Goal: Find specific page/section: Find specific page/section

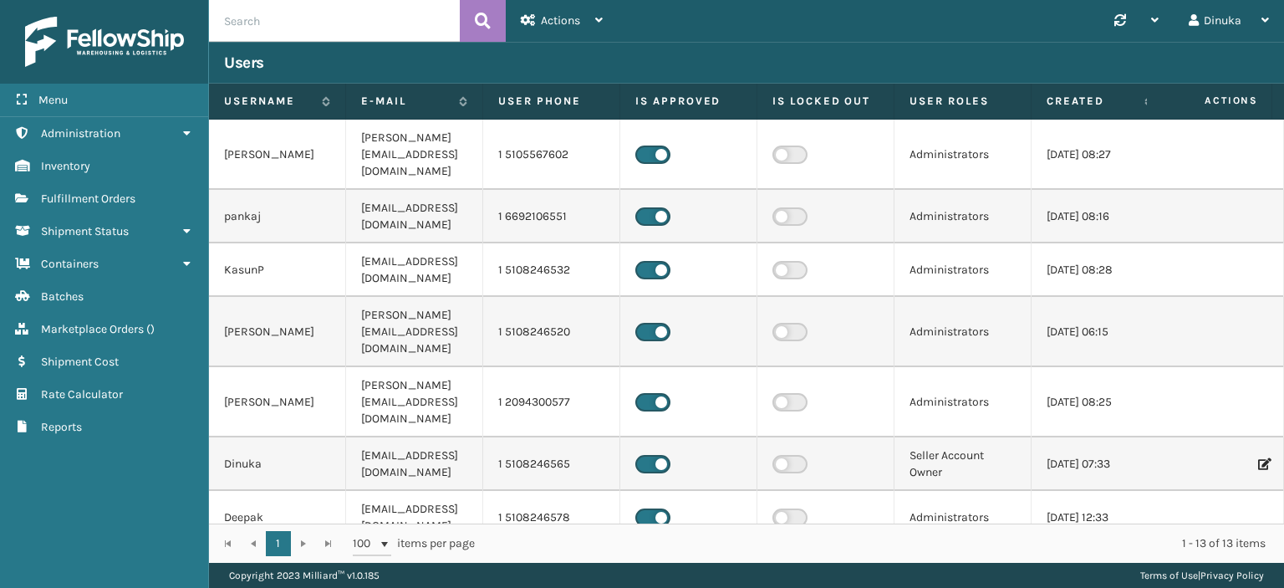
click at [179, 132] on link "Administration" at bounding box center [104, 133] width 208 height 33
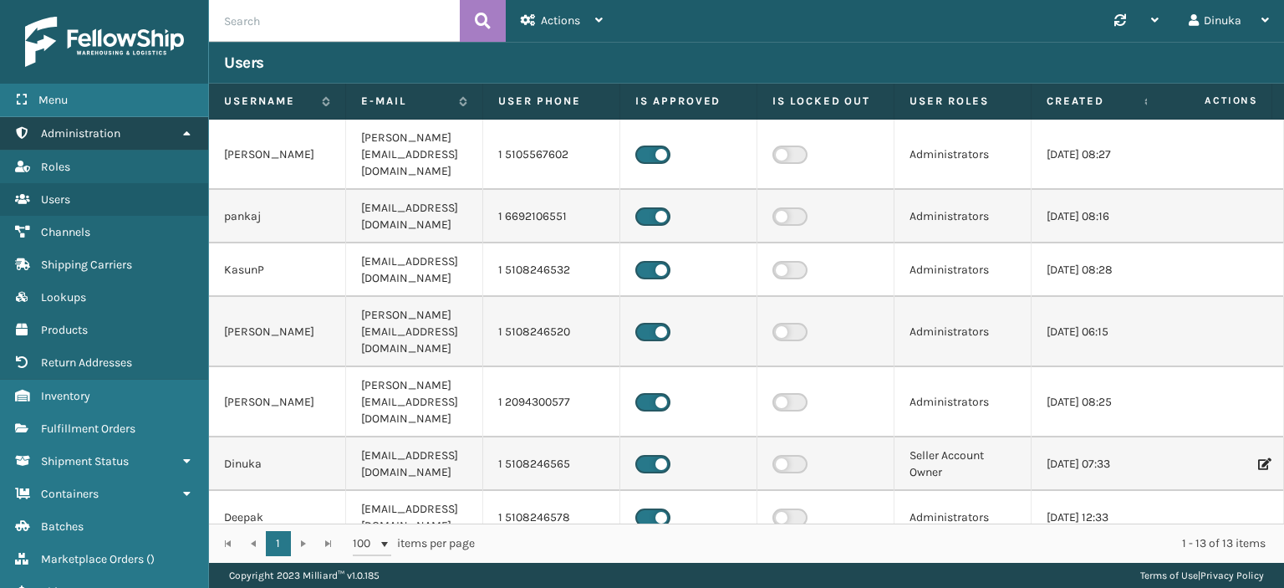
click at [184, 139] on link "Administration" at bounding box center [104, 133] width 208 height 33
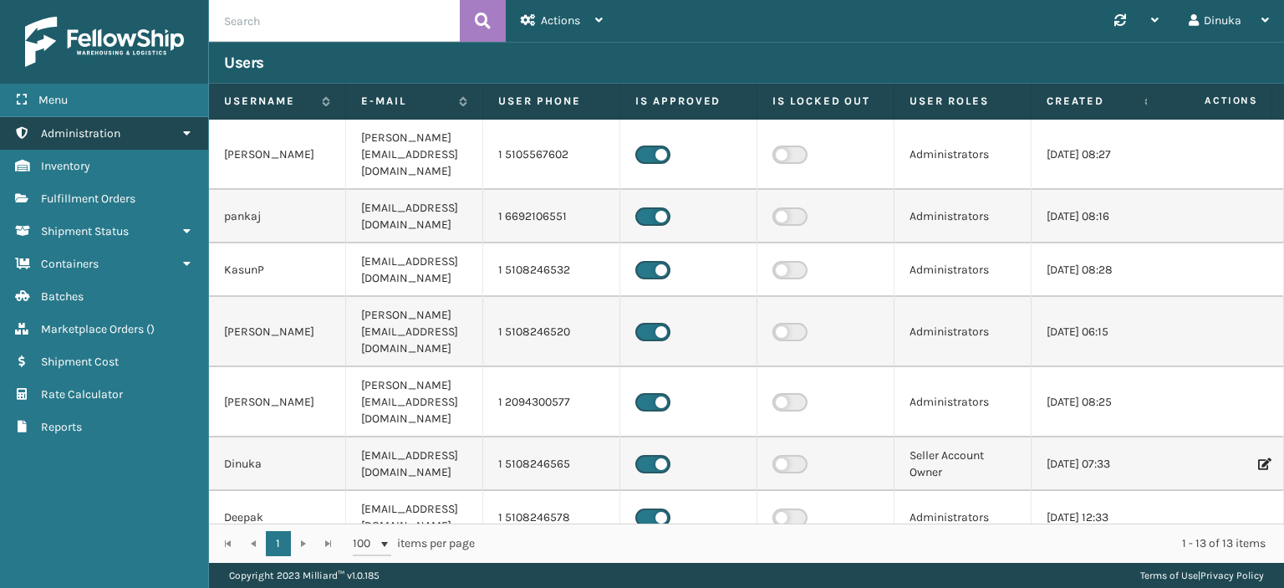
click at [186, 136] on icon at bounding box center [186, 133] width 13 height 12
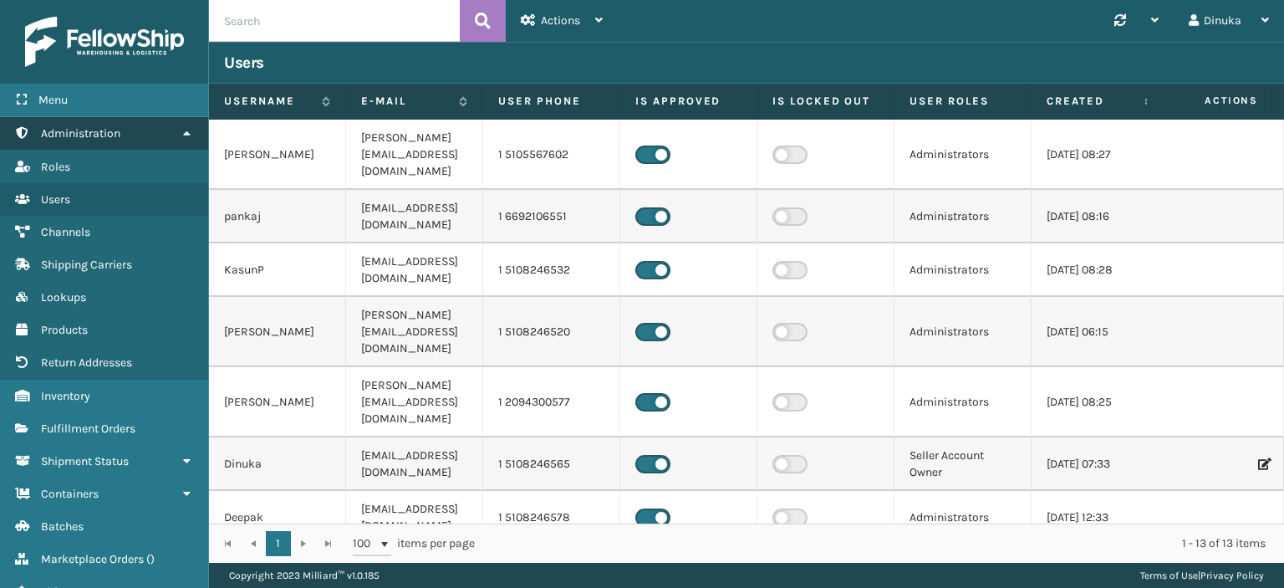
click at [186, 139] on link "Administration" at bounding box center [104, 133] width 208 height 33
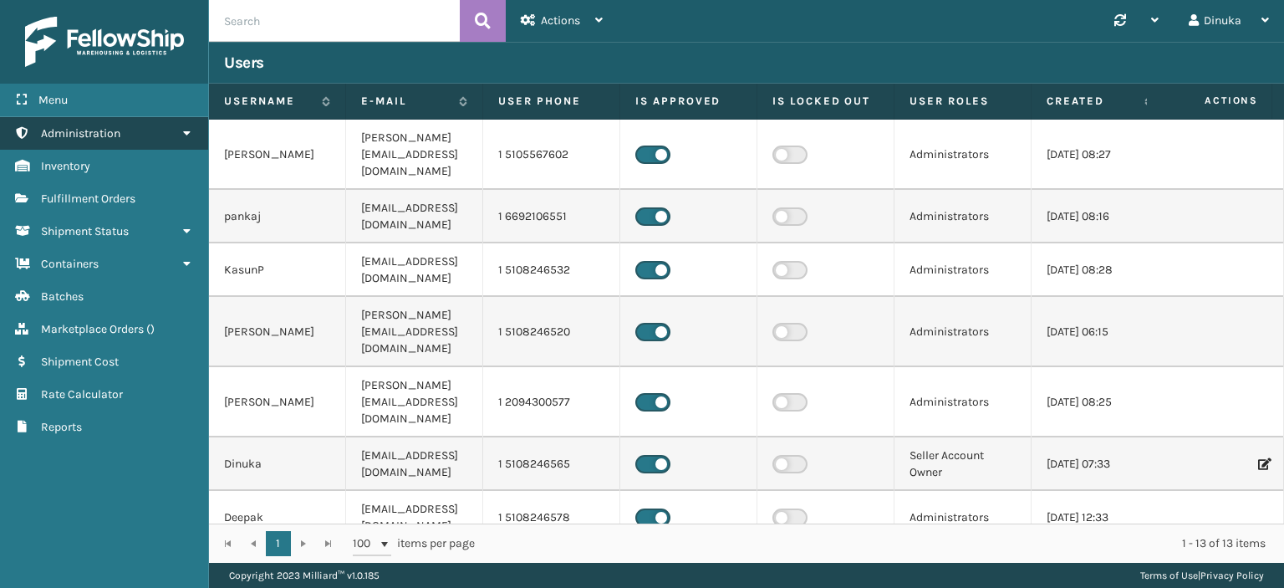
click at [186, 140] on link "Administration" at bounding box center [104, 133] width 208 height 33
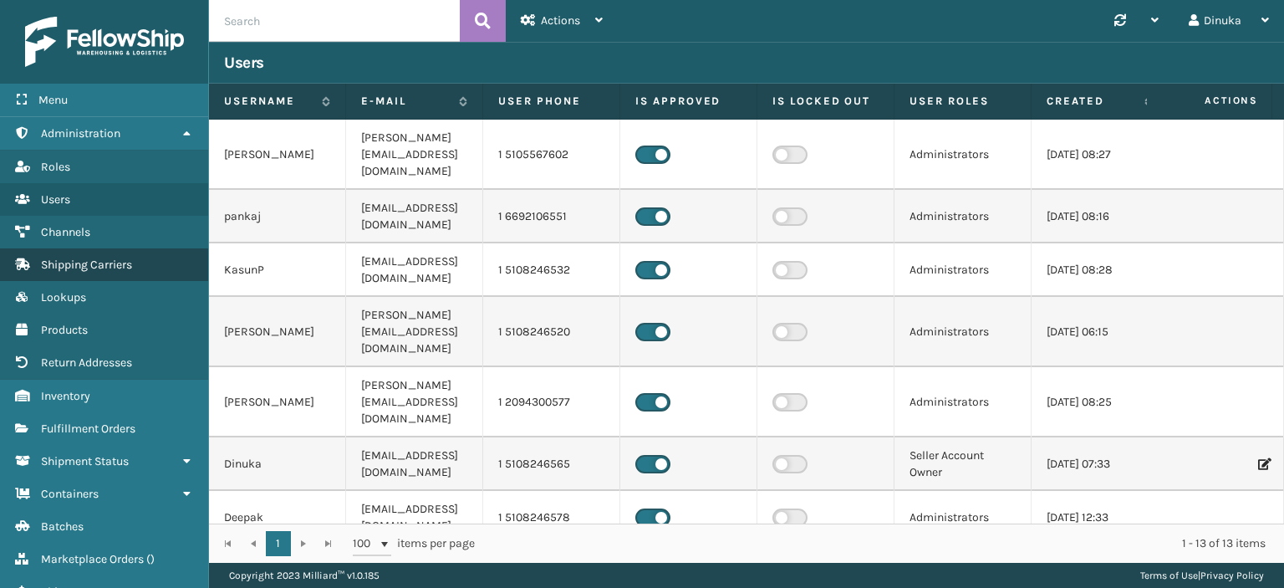
click at [117, 255] on link "Shipping Carriers" at bounding box center [104, 264] width 208 height 33
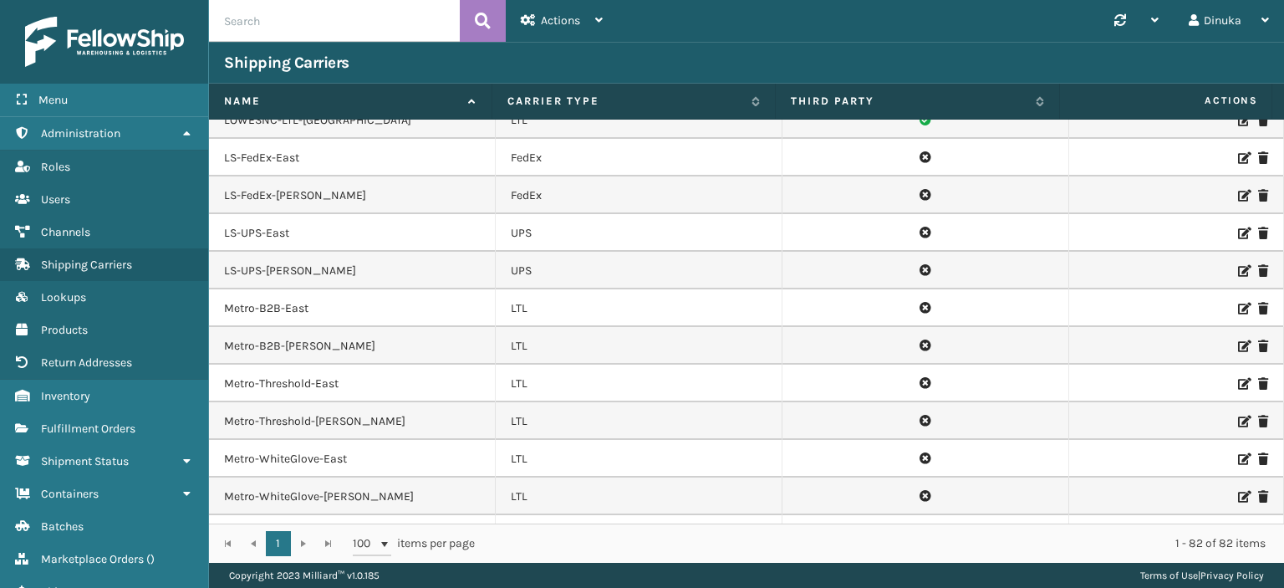
scroll to position [1622, 0]
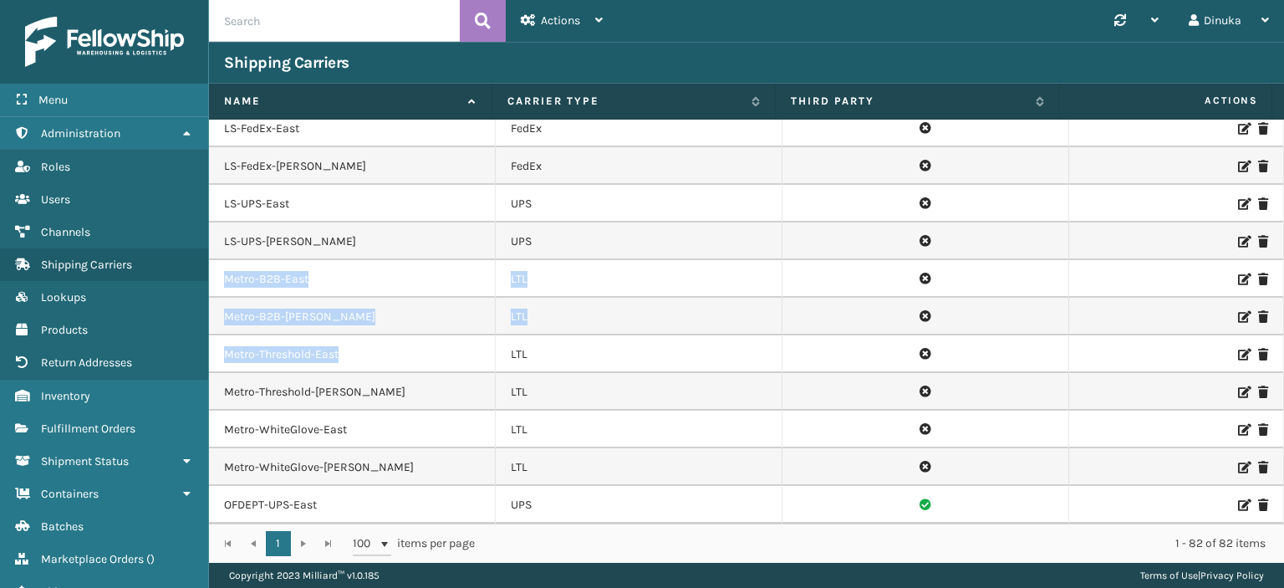
drag, startPoint x: 233, startPoint y: 240, endPoint x: 348, endPoint y: 310, distance: 134.4
click at [348, 310] on tbody "1022AmericanSignature-FedEx-Bristol FedEx 1022AmericanSignature-FedEx-[PERSON_N…" at bounding box center [746, 71] width 1075 height 3149
click at [391, 335] on td "Metro-Threshold-East" at bounding box center [352, 354] width 287 height 38
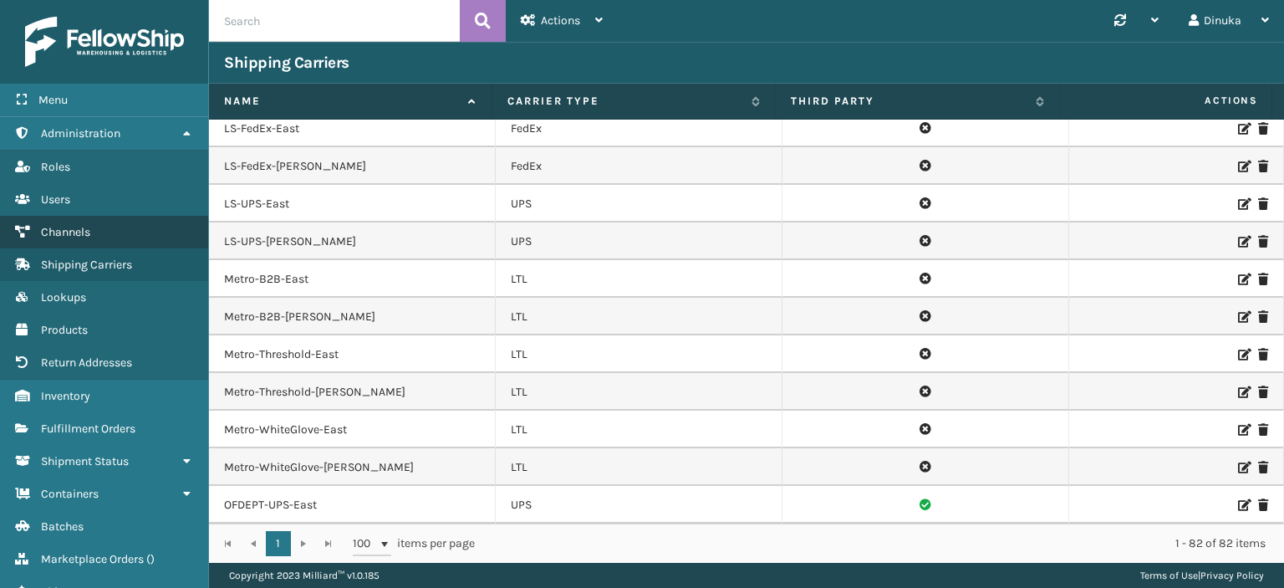
click at [91, 229] on link "Channels" at bounding box center [104, 232] width 208 height 33
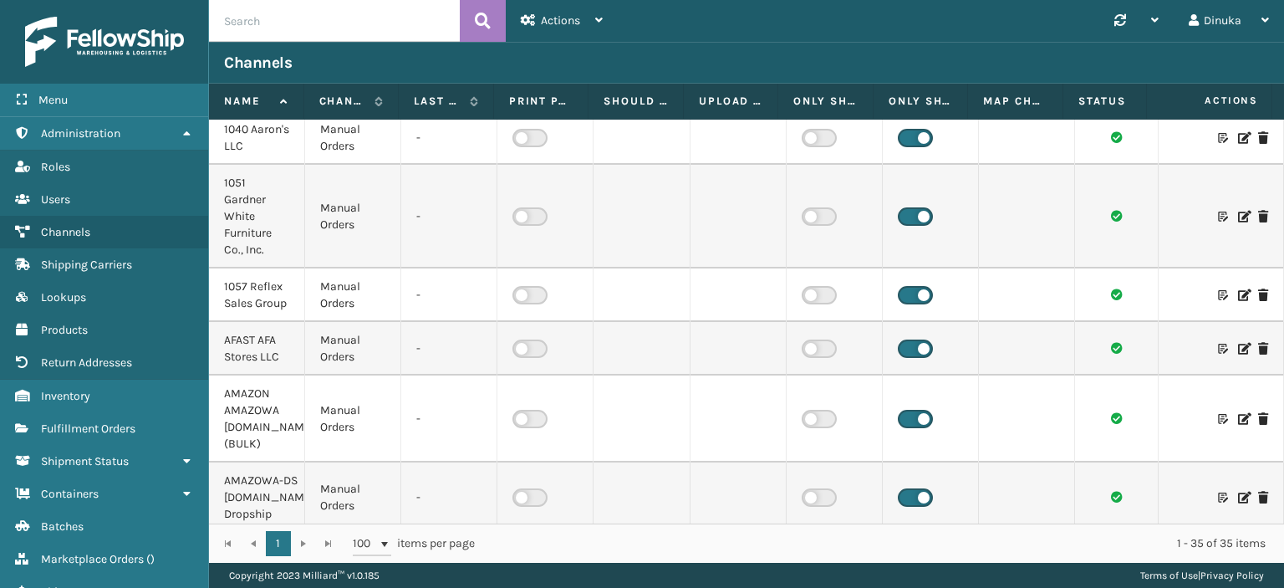
scroll to position [334, 0]
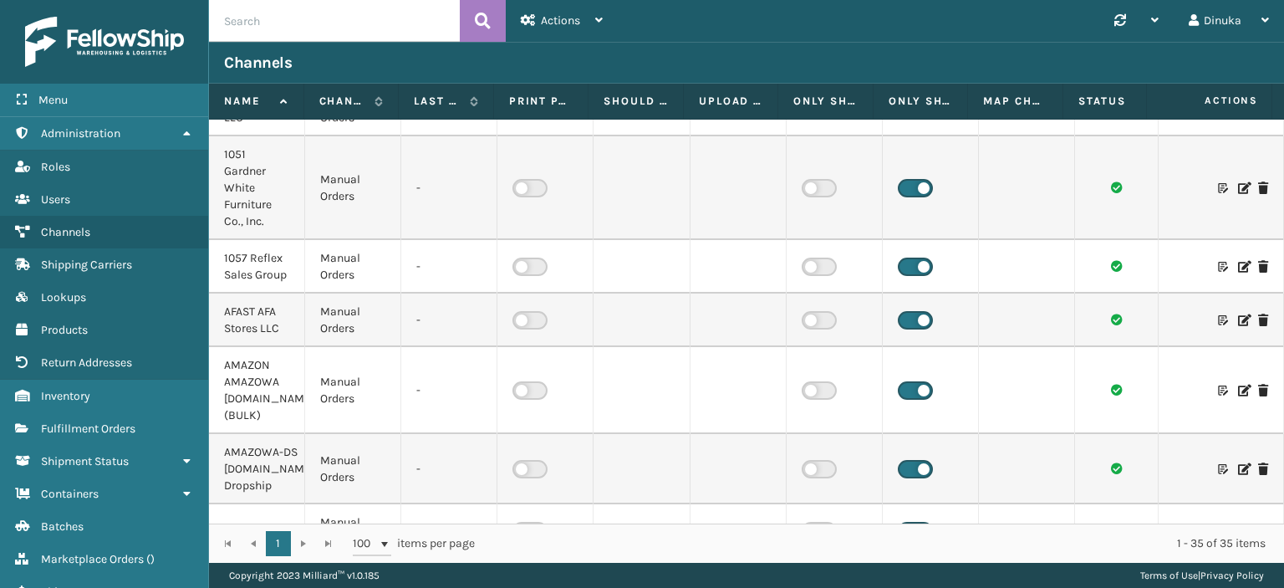
click at [1238, 188] on icon at bounding box center [1243, 188] width 10 height 12
